Goal: Find contact information: Obtain details needed to contact an individual or organization

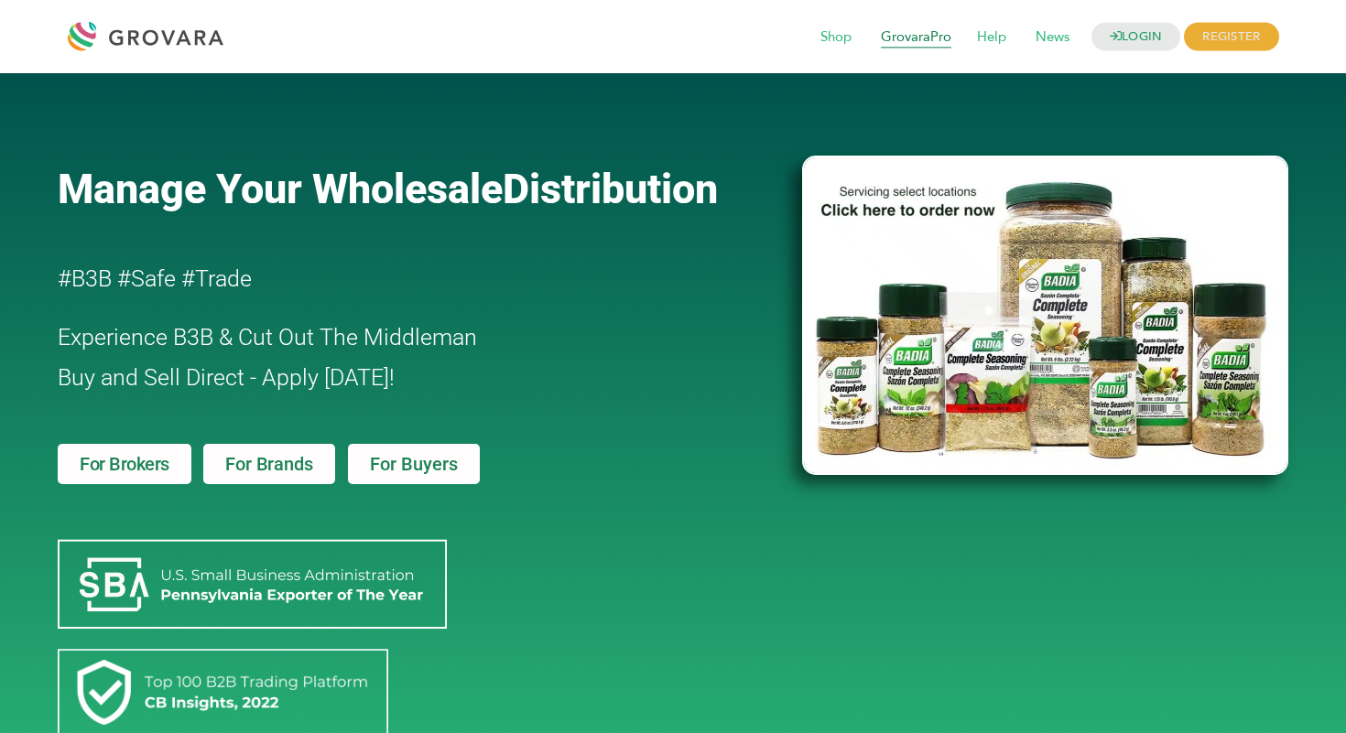
click at [911, 40] on span "GrovaraPro" at bounding box center [916, 37] width 96 height 35
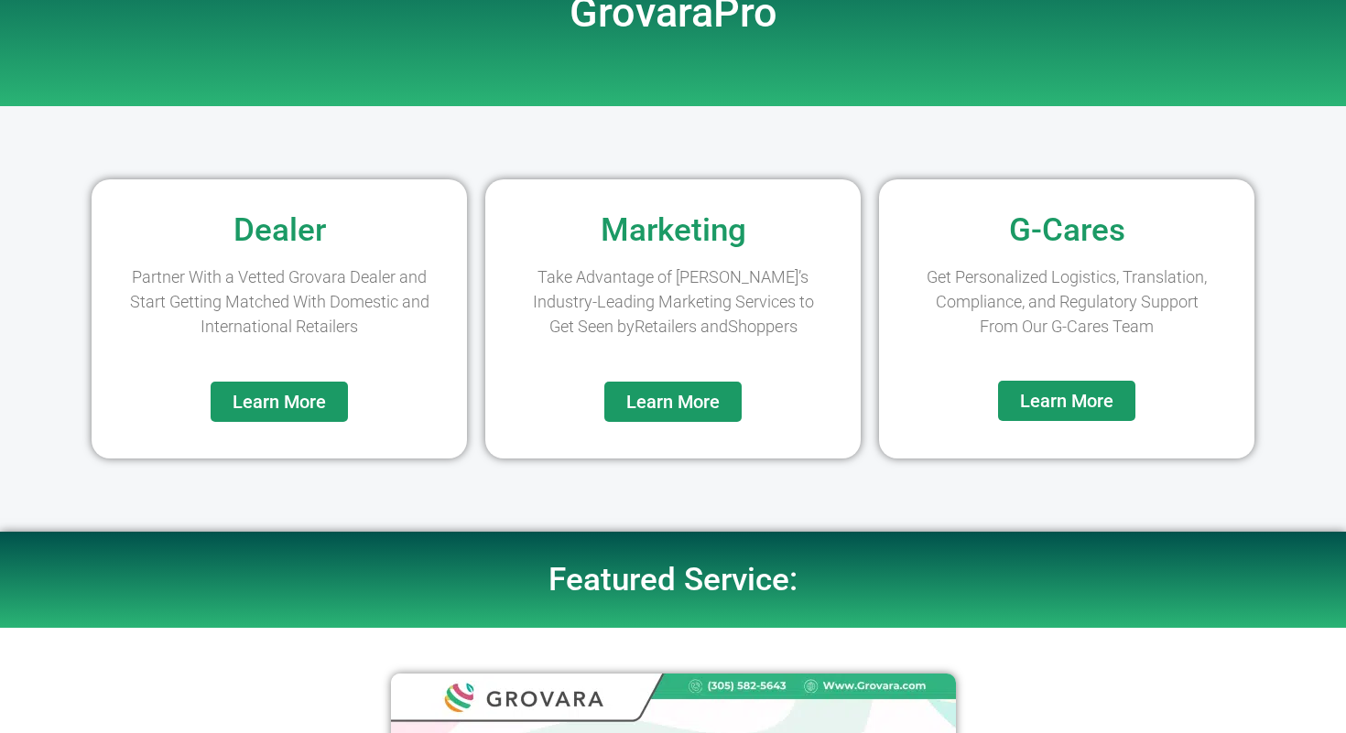
scroll to position [70, 0]
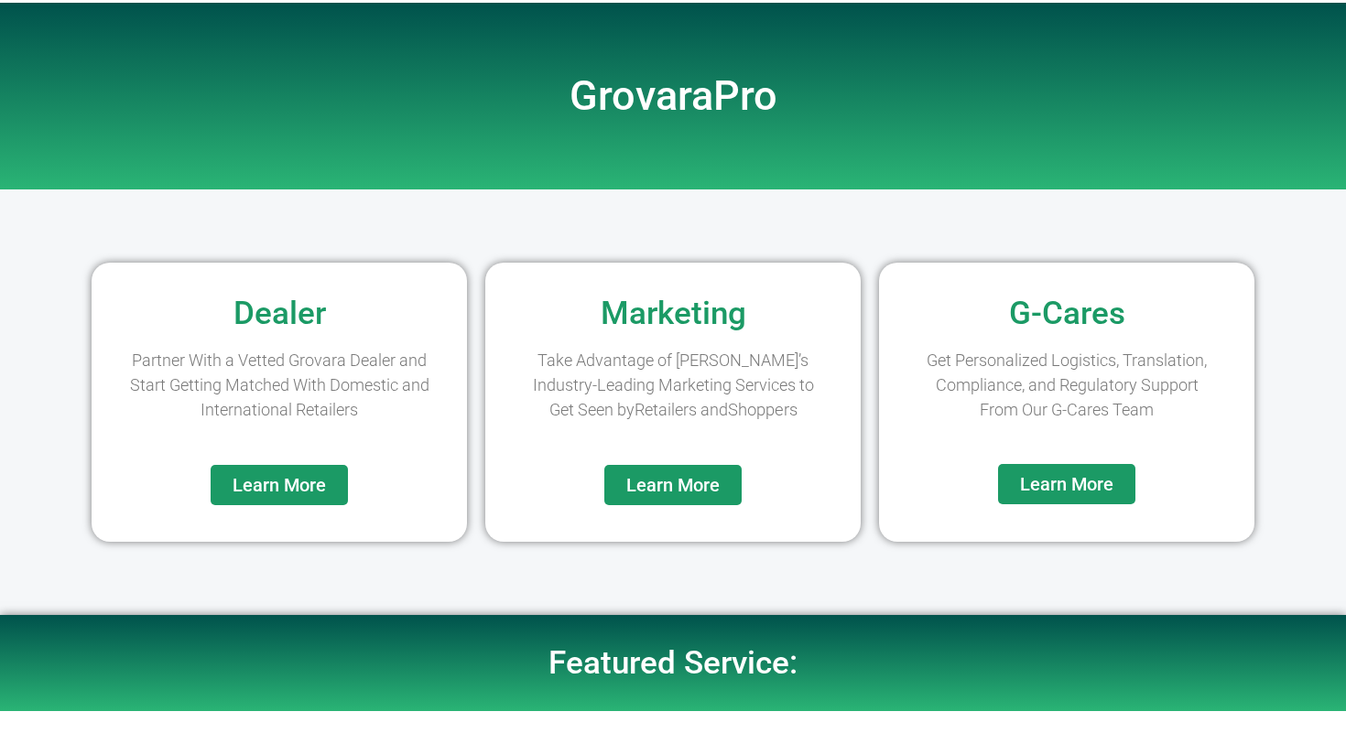
click at [652, 488] on span "Learn More" at bounding box center [672, 485] width 93 height 18
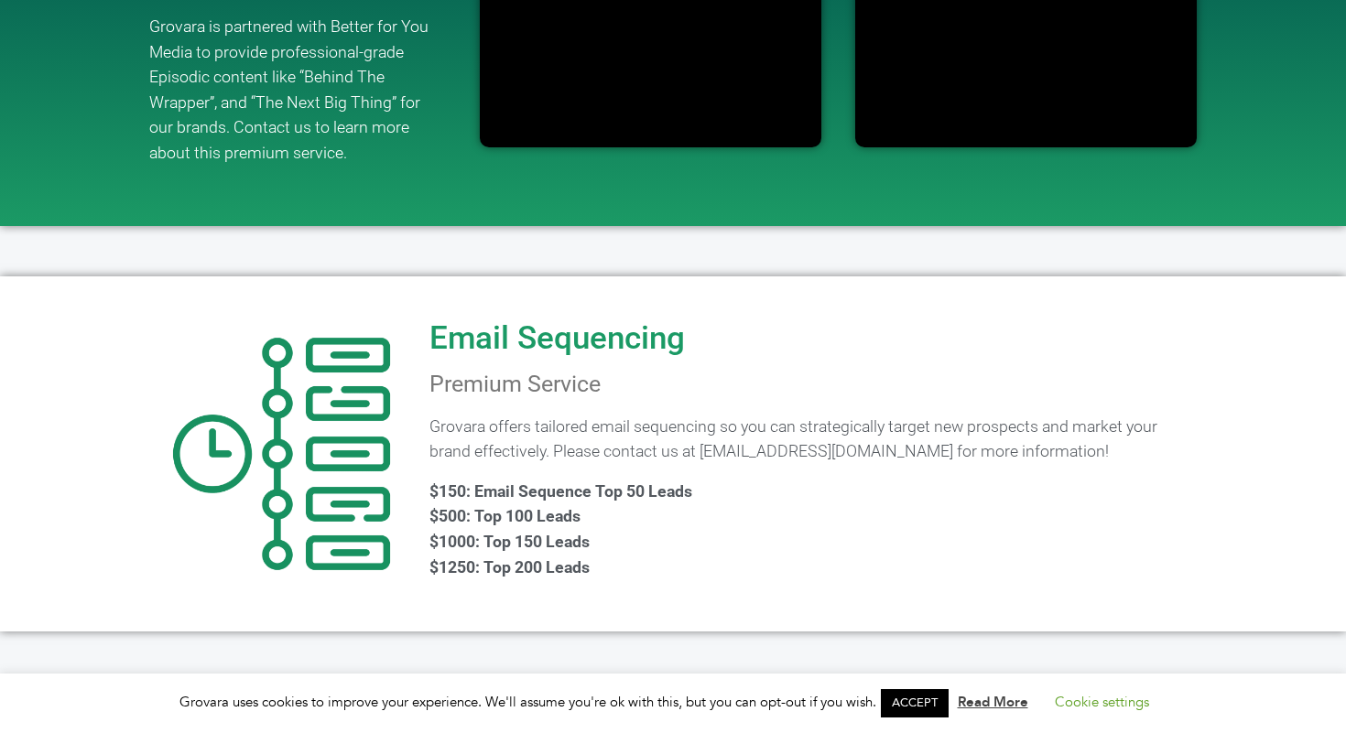
scroll to position [1400, 0]
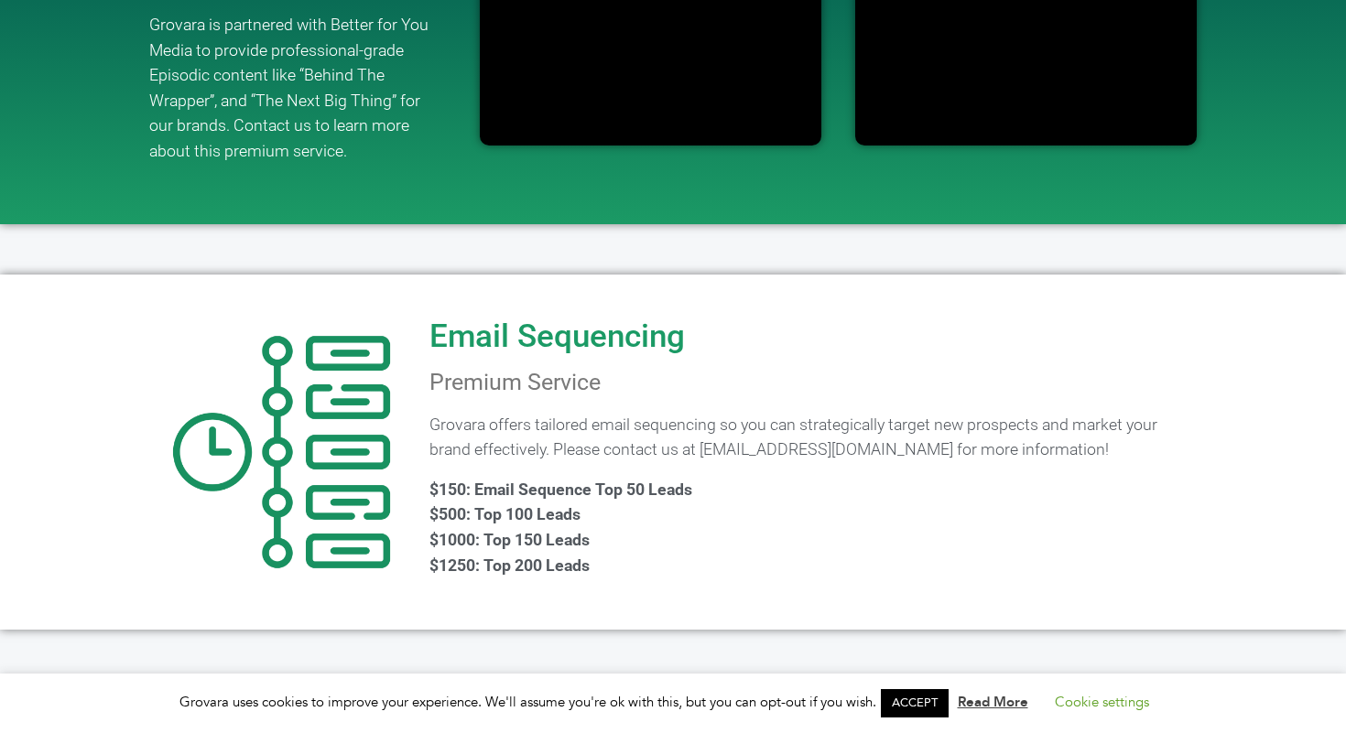
click at [495, 341] on h2 "Email Sequencing" at bounding box center [556, 336] width 255 height 32
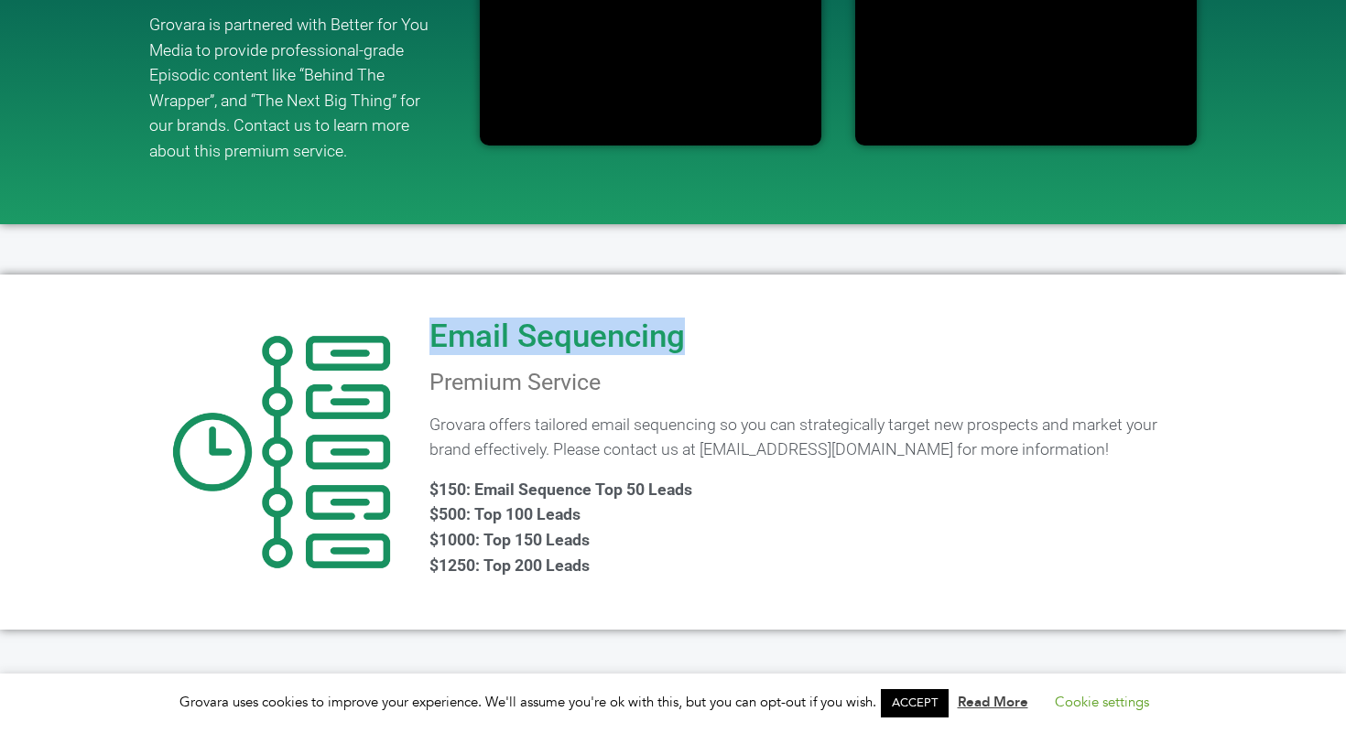
click at [495, 341] on h2 "Email Sequencing" at bounding box center [556, 336] width 255 height 32
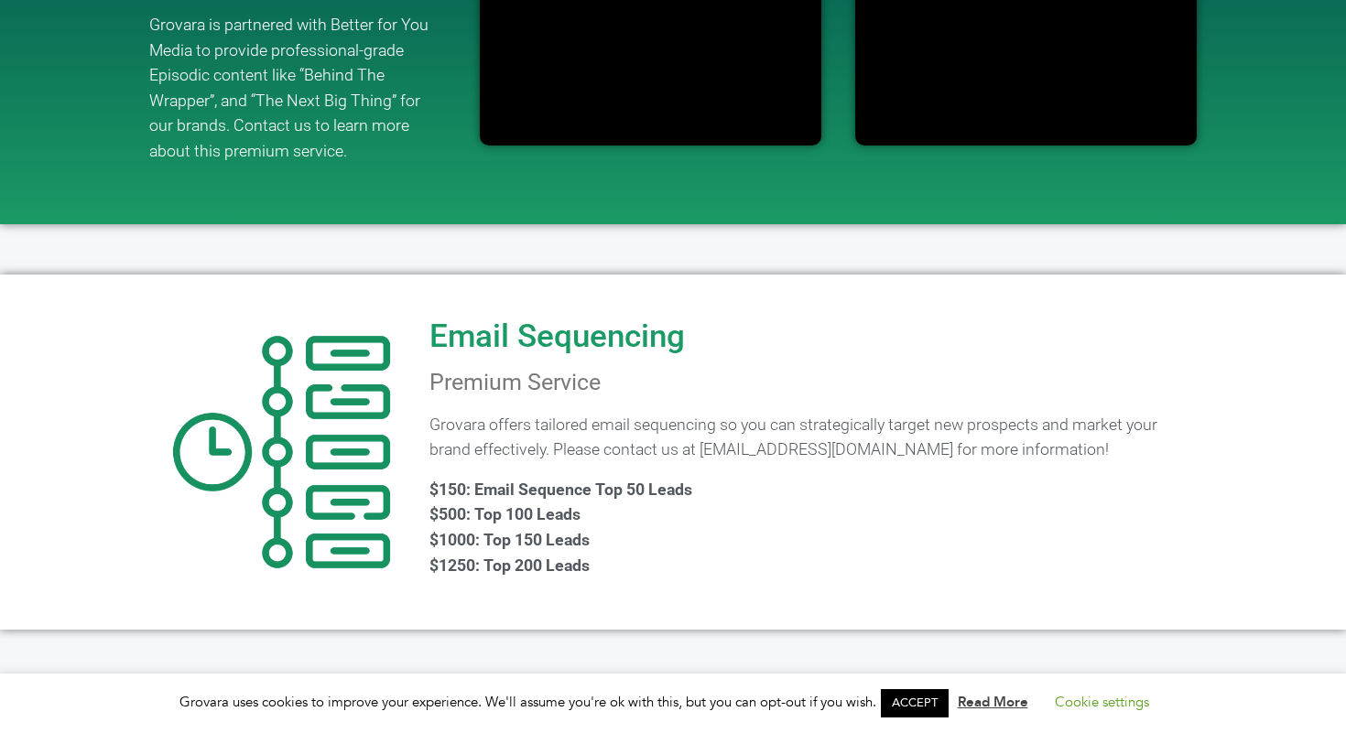
click at [578, 383] on span "Premium Service" at bounding box center [514, 382] width 171 height 27
click at [711, 389] on div "Email Sequencing Premium Service Grovara offers tailored email sequencing so yo…" at bounding box center [811, 452] width 783 height 337
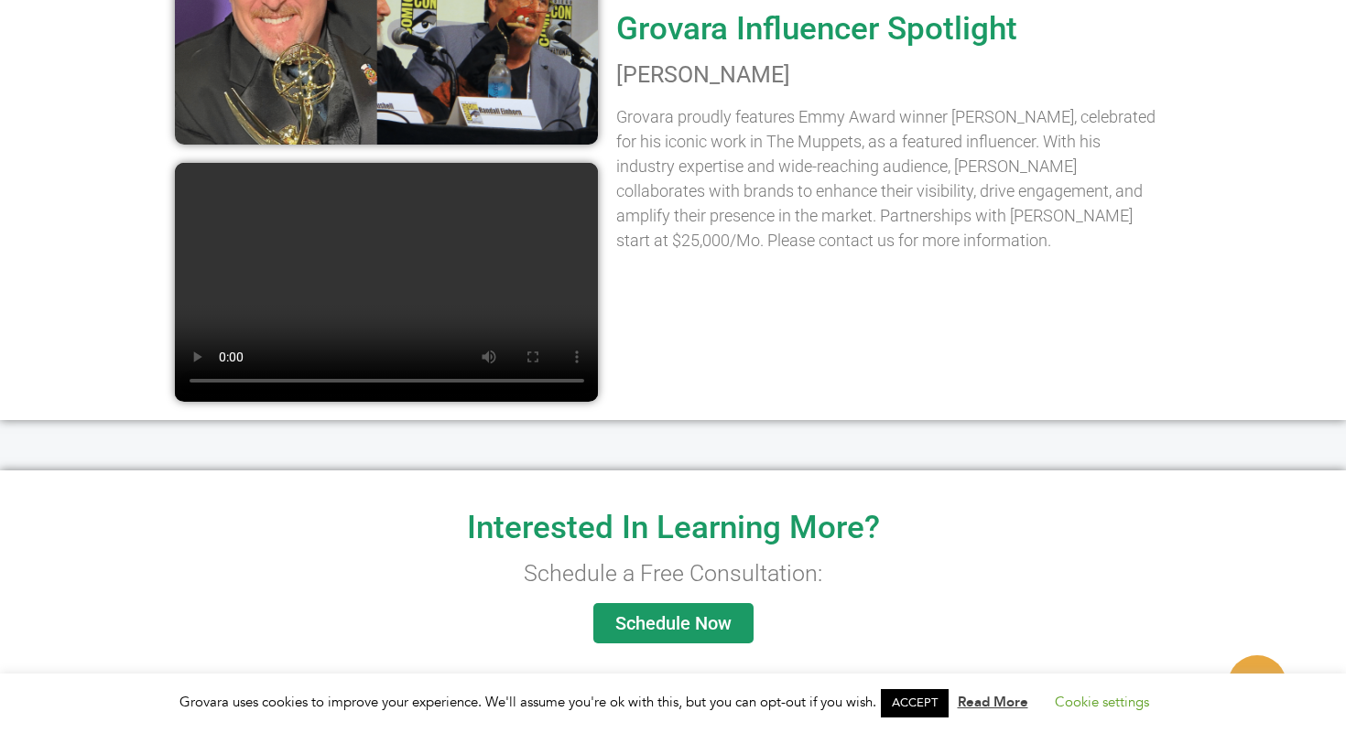
scroll to position [2234, 0]
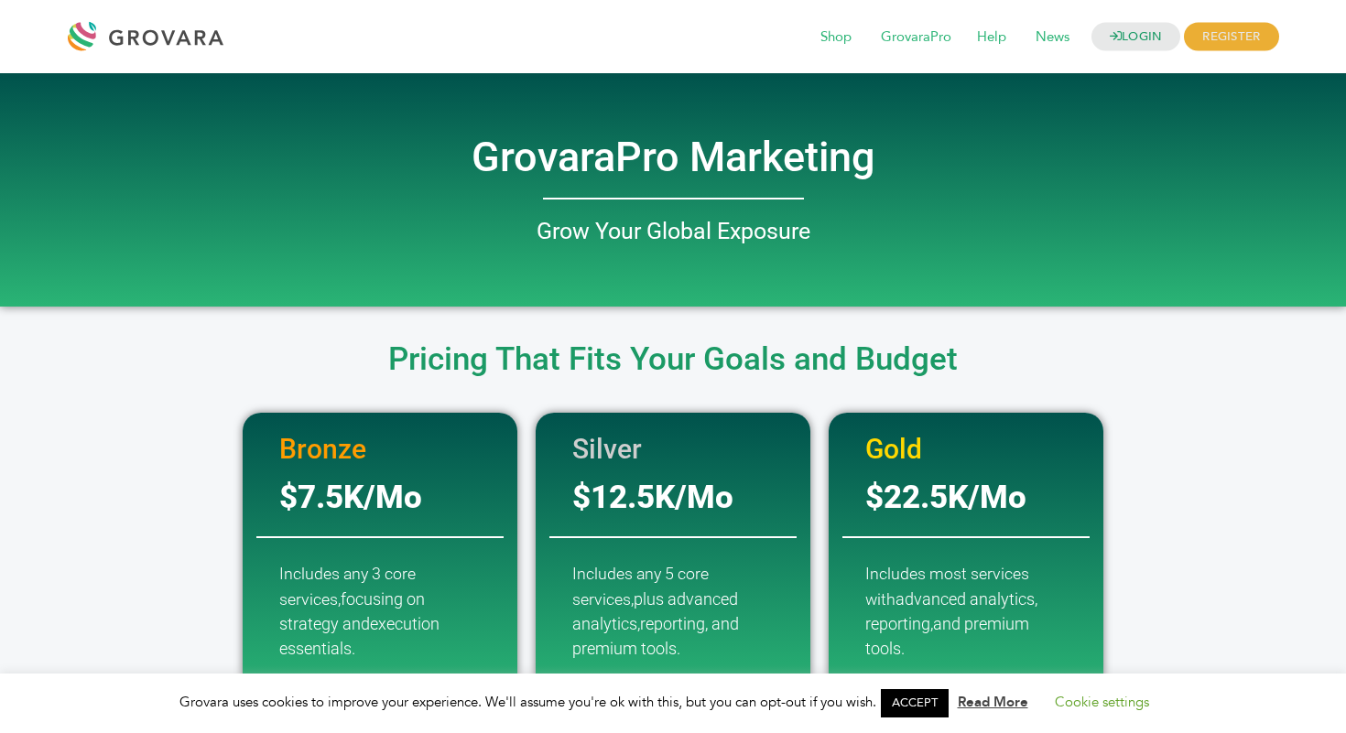
click at [684, 165] on h2 "GrovaraPro Marketing" at bounding box center [673, 157] width 1044 height 40
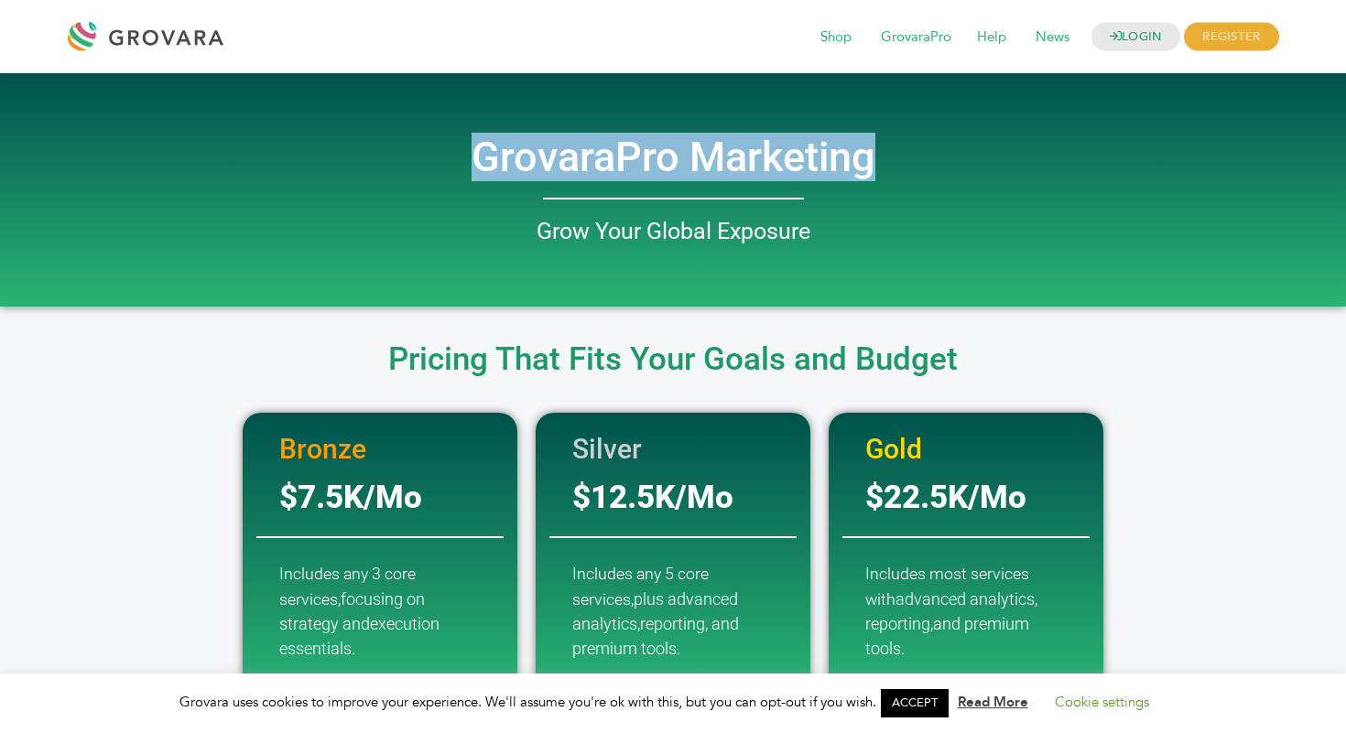
click at [684, 165] on h2 "GrovaraPro Marketing" at bounding box center [673, 157] width 1044 height 40
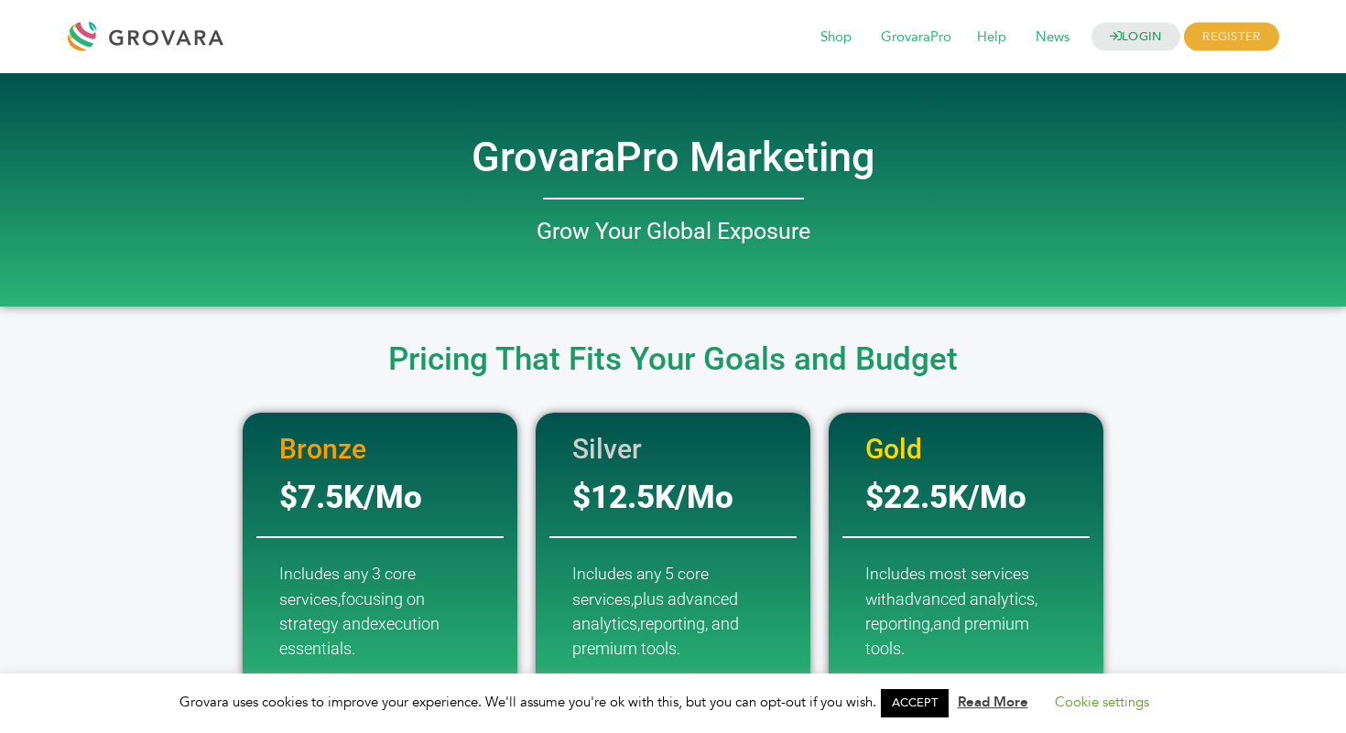
click at [706, 291] on div at bounding box center [673, 279] width 1044 height 37
click at [917, 689] on link "ACCEPT" at bounding box center [915, 703] width 68 height 28
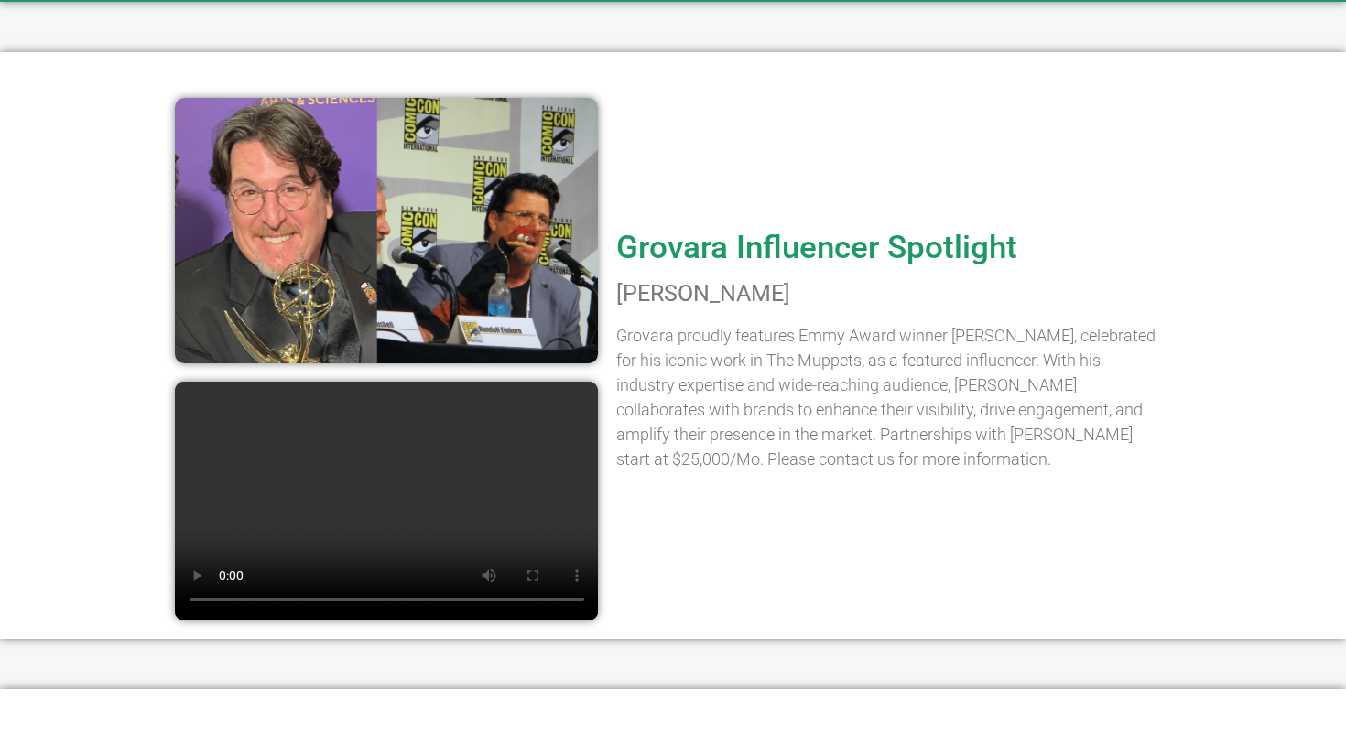
scroll to position [2361, 0]
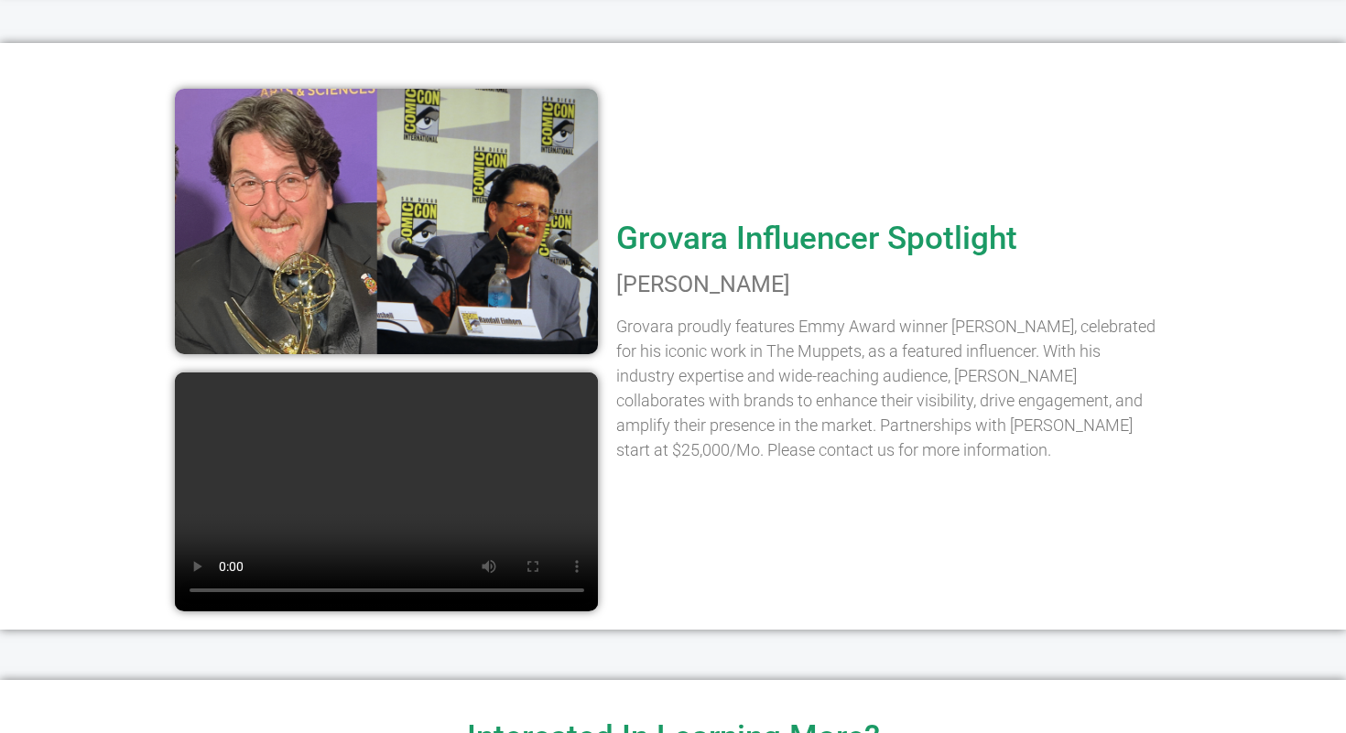
click at [680, 429] on p "Grovara proudly features Emmy Award winner [PERSON_NAME], celebrated for his ic…" at bounding box center [889, 388] width 546 height 148
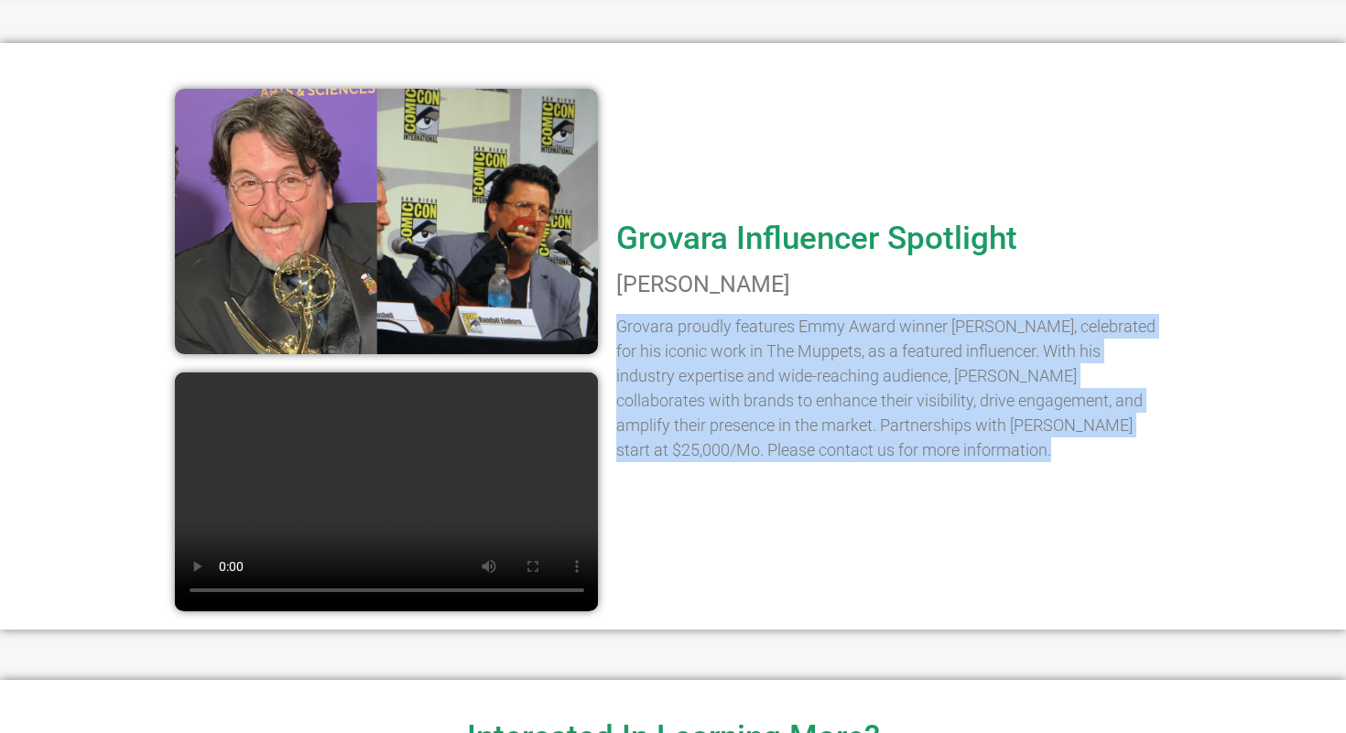
click at [764, 423] on p "Grovara proudly features Emmy Award winner [PERSON_NAME], celebrated for his ic…" at bounding box center [889, 388] width 546 height 148
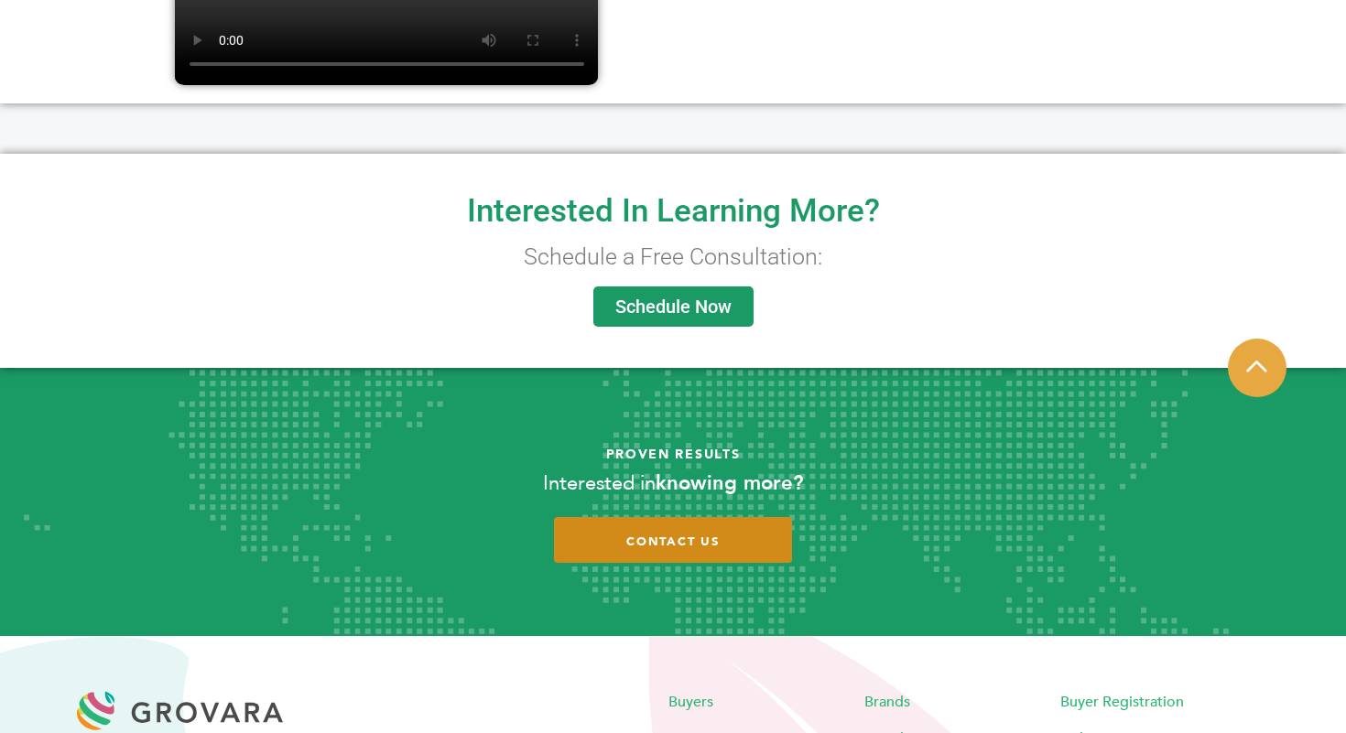
scroll to position [2889, 0]
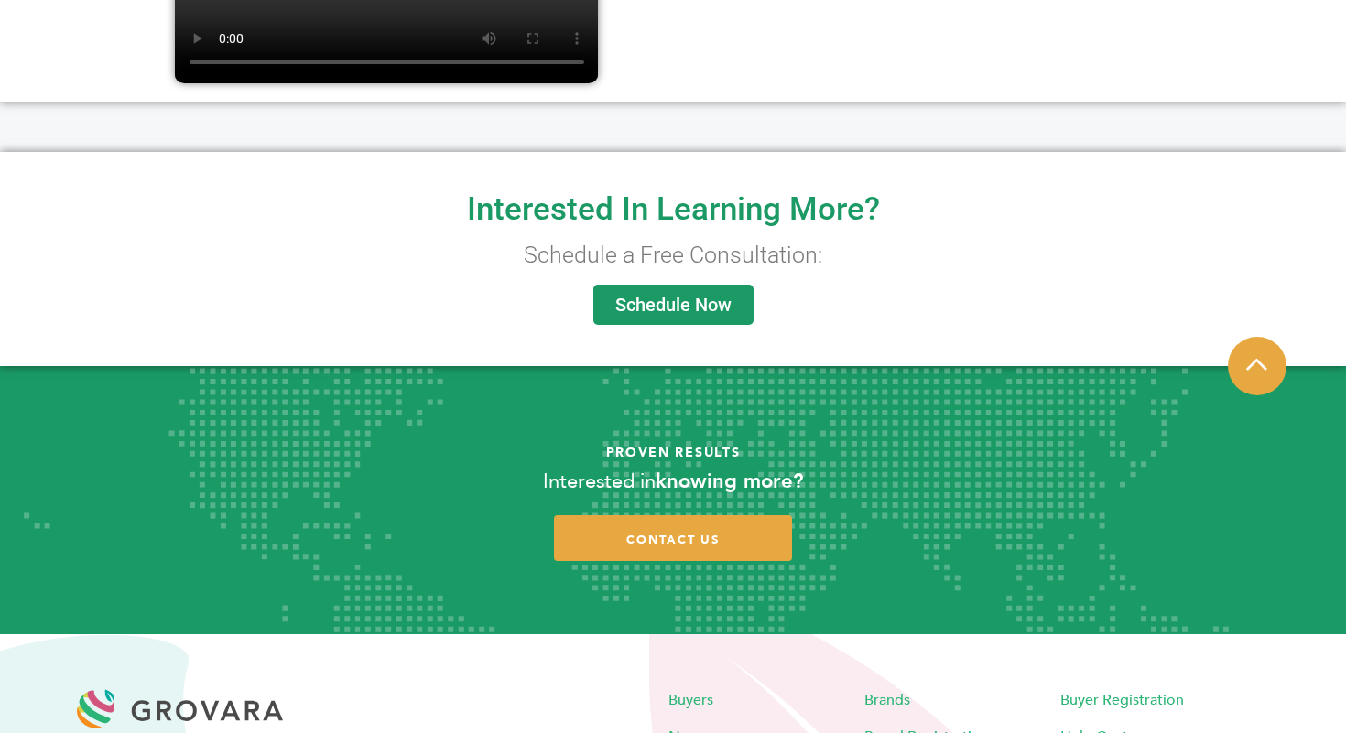
click at [638, 296] on span "Schedule Now" at bounding box center [673, 305] width 116 height 18
click at [682, 302] on span "Schedule Now" at bounding box center [673, 305] width 116 height 18
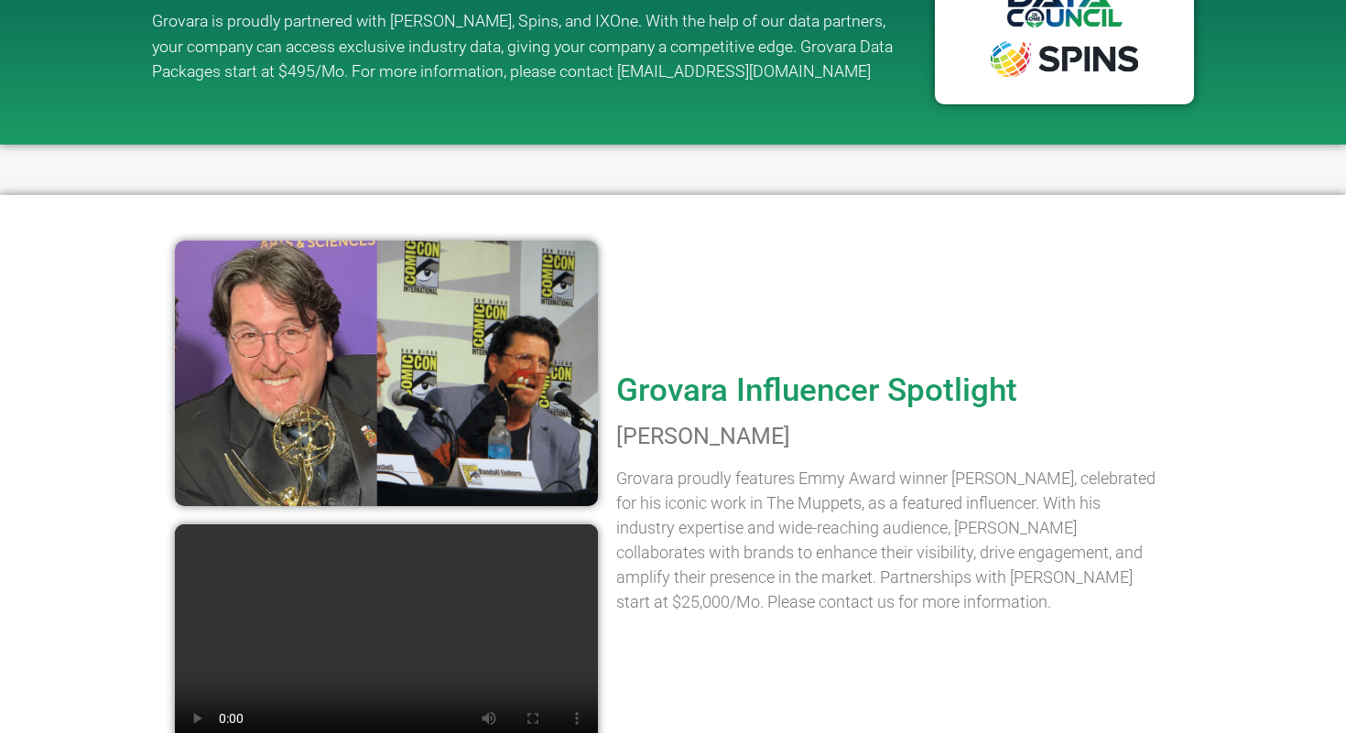
scroll to position [2138, 0]
